Goal: Find specific page/section: Find specific page/section

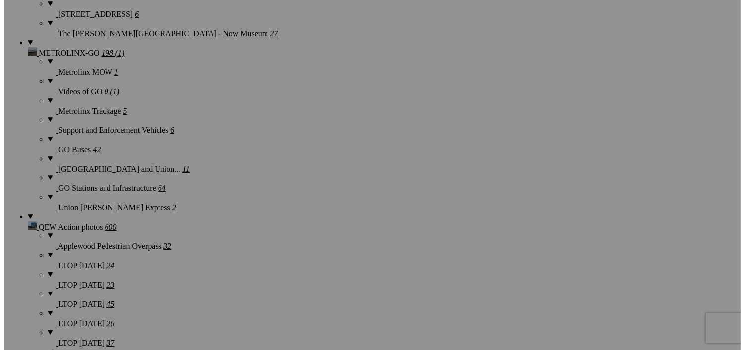
scroll to position [2565, 0]
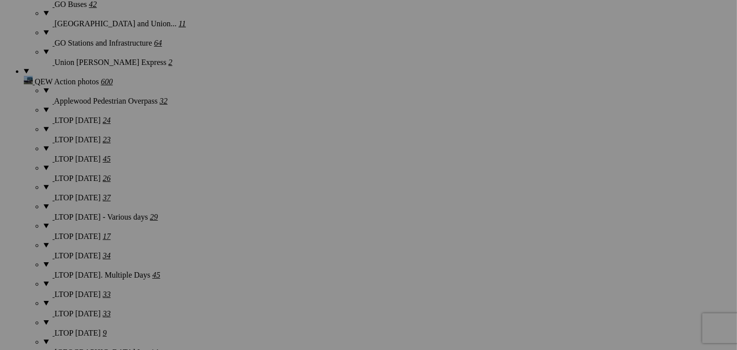
click at [0, 0] on div "Comments Photo Details" at bounding box center [0, 0] width 0 height 0
